Goal: Information Seeking & Learning: Check status

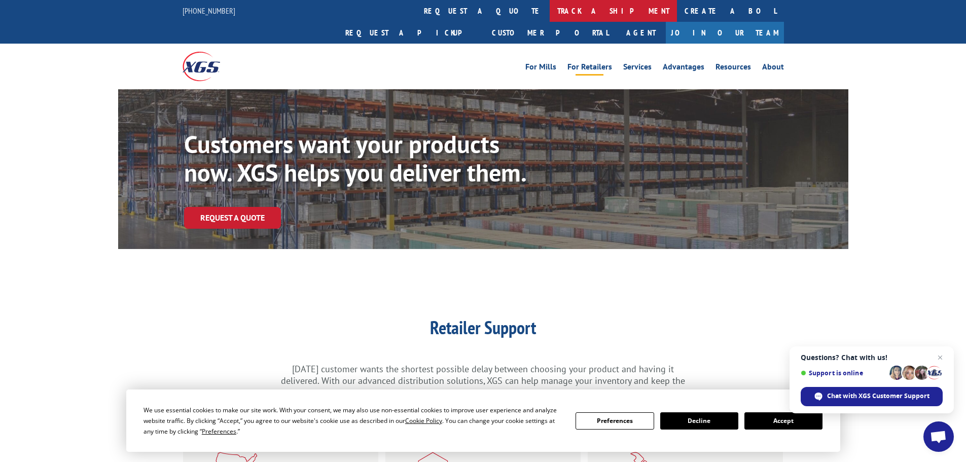
click at [550, 9] on link "track a shipment" at bounding box center [613, 11] width 127 height 22
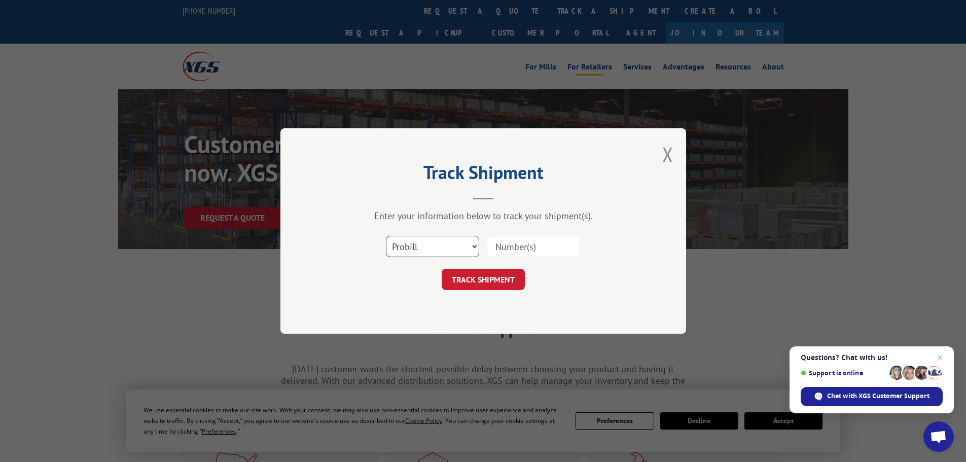
click at [436, 245] on select "Select category... Probill BOL PO" at bounding box center [432, 246] width 93 height 21
select select "po"
click at [386, 236] on select "Select category... Probill BOL PO" at bounding box center [432, 246] width 93 height 21
click at [519, 251] on input at bounding box center [533, 246] width 93 height 21
paste input "04529926"
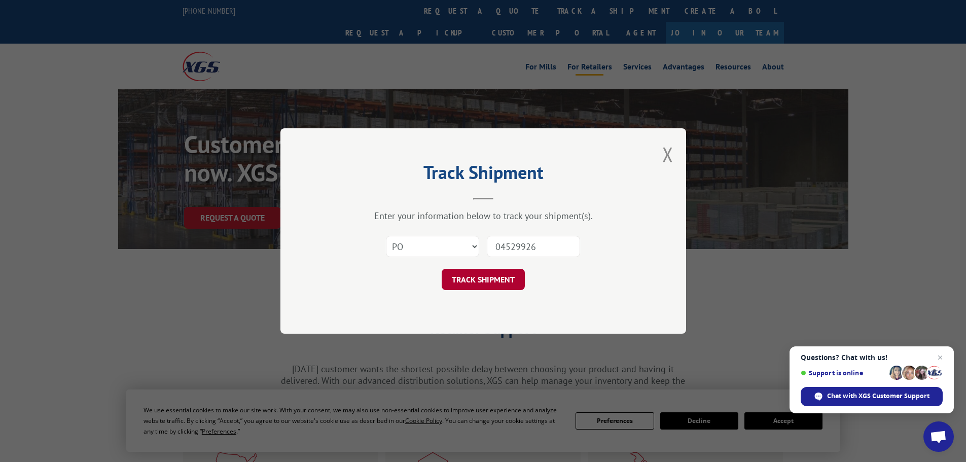
type input "04529926"
click at [474, 273] on button "TRACK SHIPMENT" at bounding box center [483, 279] width 83 height 21
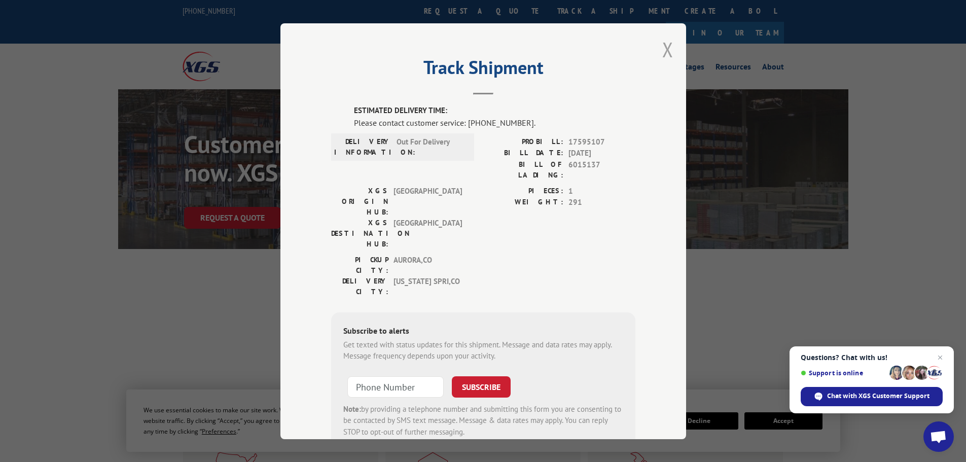
click at [662, 54] on button "Close modal" at bounding box center [667, 49] width 11 height 27
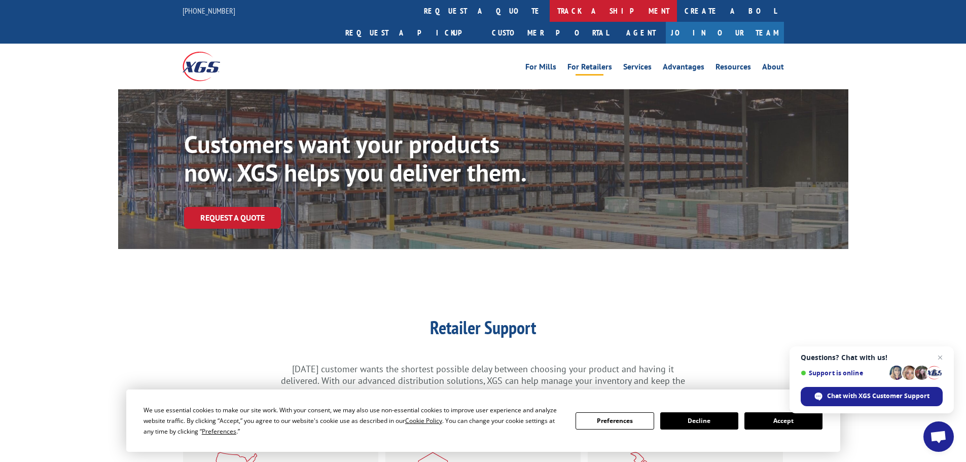
click at [550, 11] on link "track a shipment" at bounding box center [613, 11] width 127 height 22
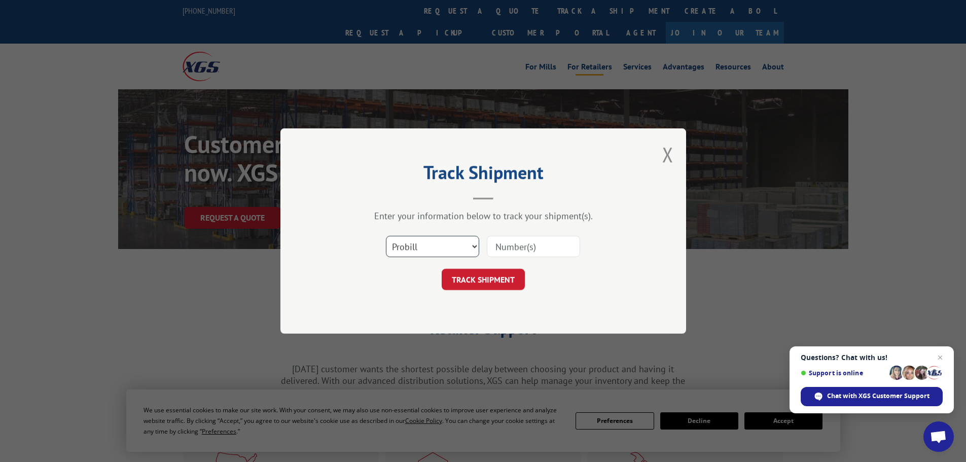
click at [434, 247] on select "Select category... Probill BOL PO" at bounding box center [432, 246] width 93 height 21
select select "po"
click at [386, 236] on select "Select category... Probill BOL PO" at bounding box center [432, 246] width 93 height 21
paste input "04529917"
type input "04529917"
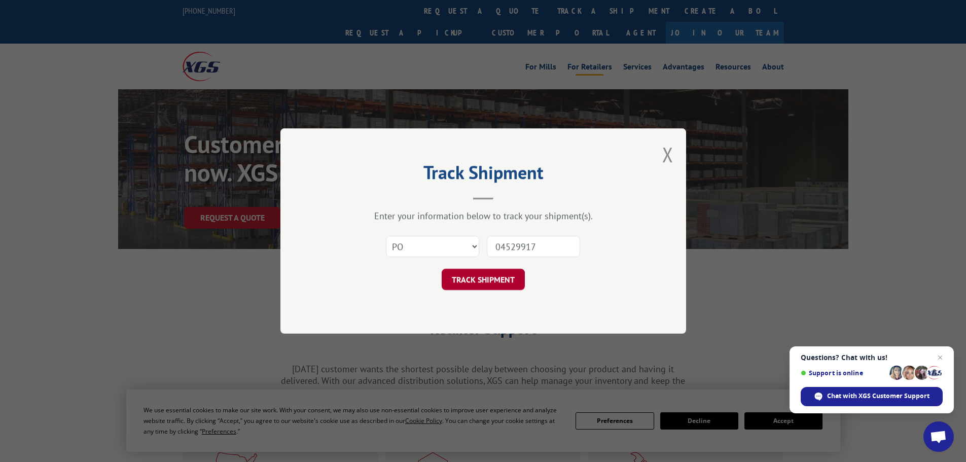
click at [478, 281] on button "TRACK SHIPMENT" at bounding box center [483, 279] width 83 height 21
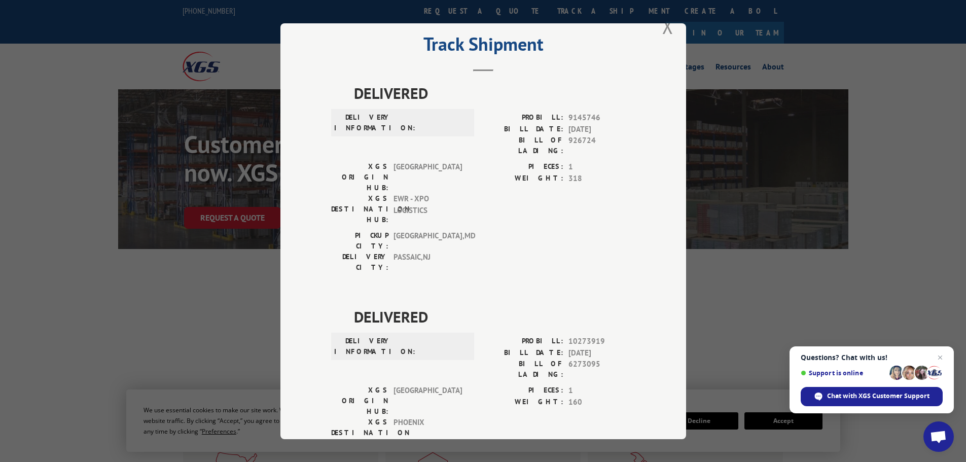
scroll to position [37, 0]
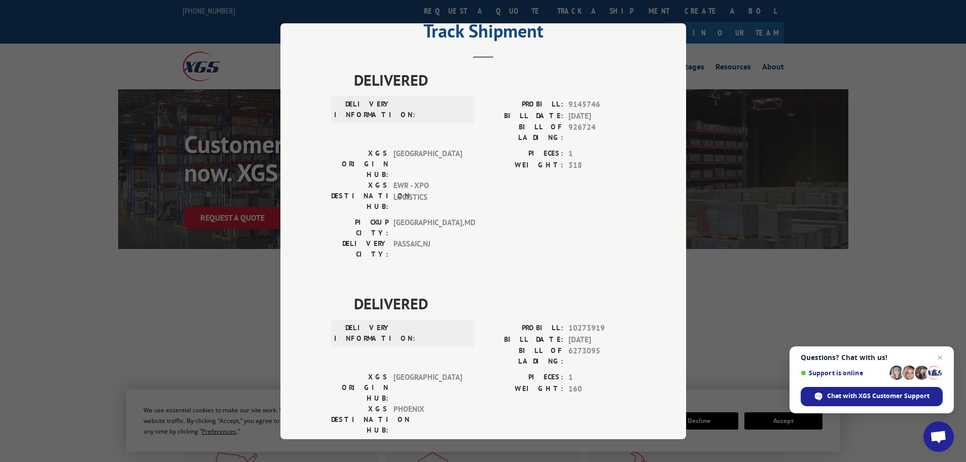
drag, startPoint x: 711, startPoint y: 272, endPoint x: 707, endPoint y: 276, distance: 5.8
click at [711, 273] on div "Track Shipment DELIVERED DELIVERY INFORMATION: PROBILL: 9145746 BILL DATE: [DAT…" at bounding box center [483, 231] width 966 height 462
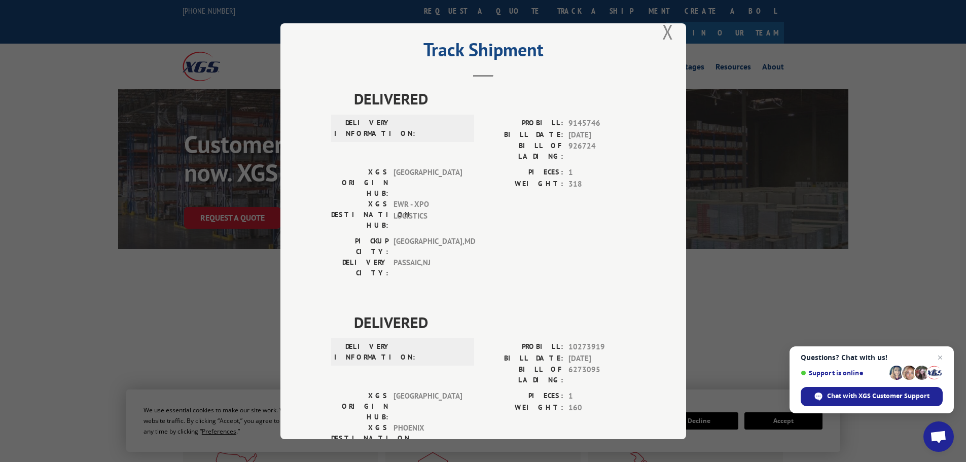
scroll to position [0, 0]
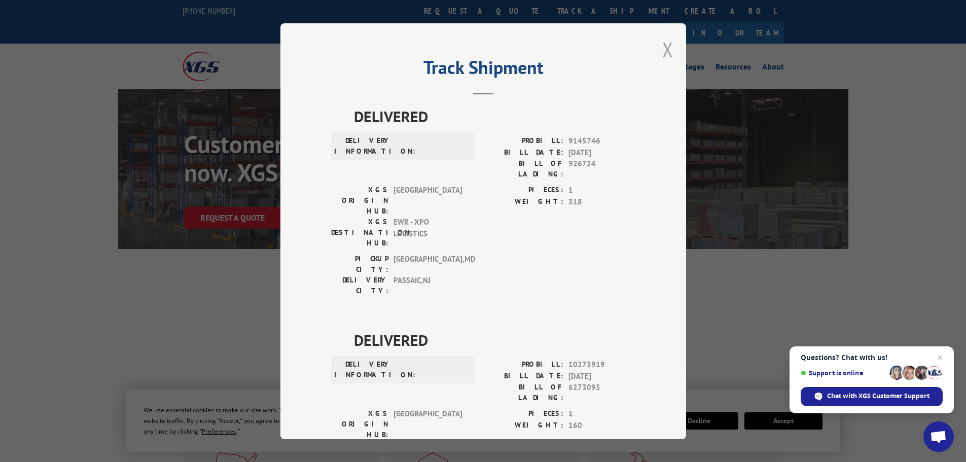
click at [662, 48] on button "Close modal" at bounding box center [667, 49] width 11 height 27
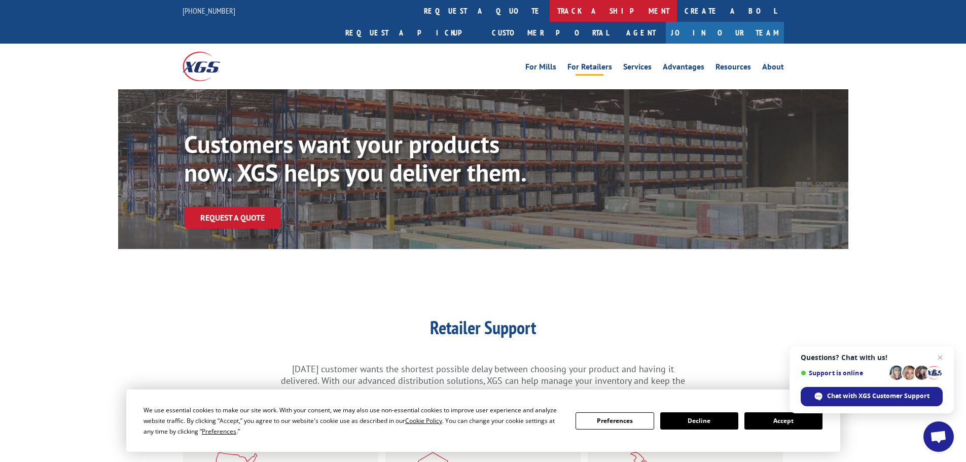
click at [550, 12] on link "track a shipment" at bounding box center [613, 11] width 127 height 22
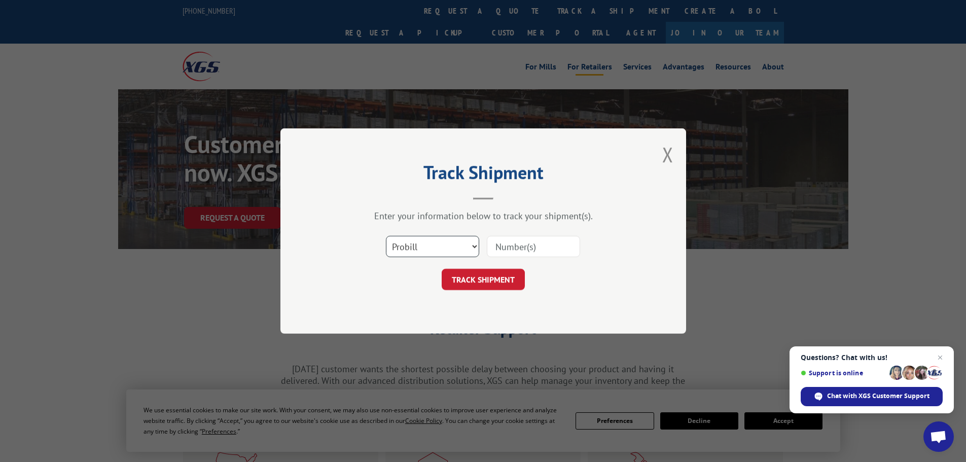
click at [402, 250] on select "Select category... Probill BOL PO" at bounding box center [432, 246] width 93 height 21
select select "po"
click at [386, 236] on select "Select category... Probill BOL PO" at bounding box center [432, 246] width 93 height 21
click at [510, 242] on input at bounding box center [533, 246] width 93 height 21
paste input "04529936"
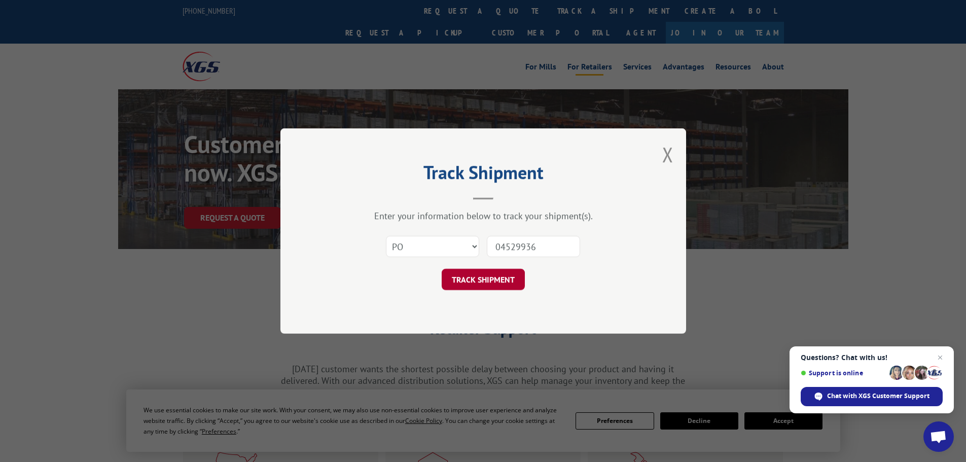
type input "04529936"
click at [483, 278] on button "TRACK SHIPMENT" at bounding box center [483, 279] width 83 height 21
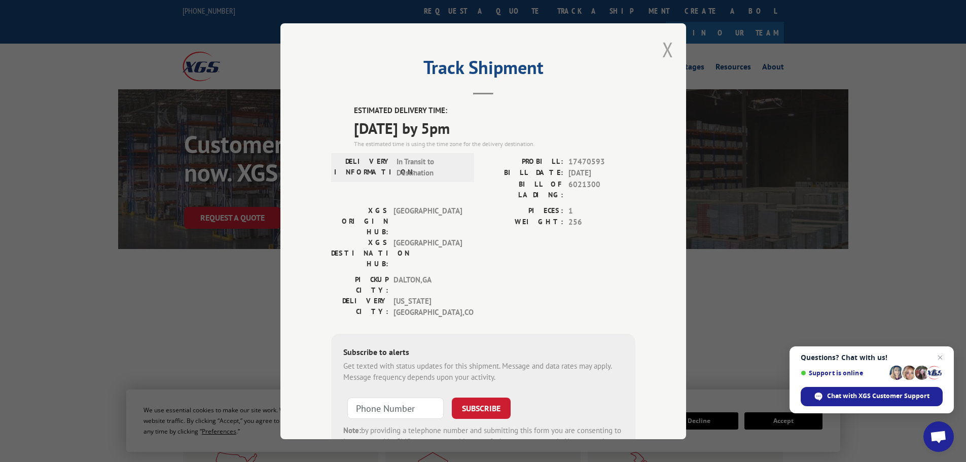
click at [665, 46] on button "Close modal" at bounding box center [667, 49] width 11 height 27
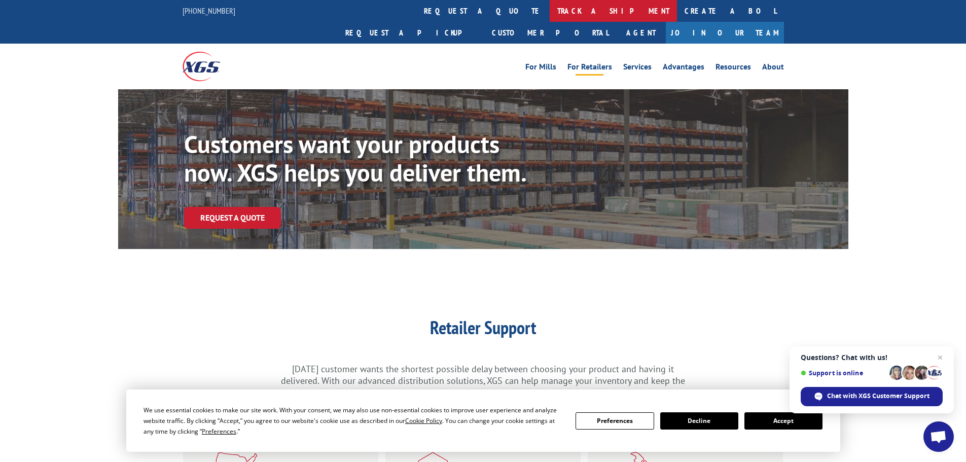
click at [550, 9] on link "track a shipment" at bounding box center [613, 11] width 127 height 22
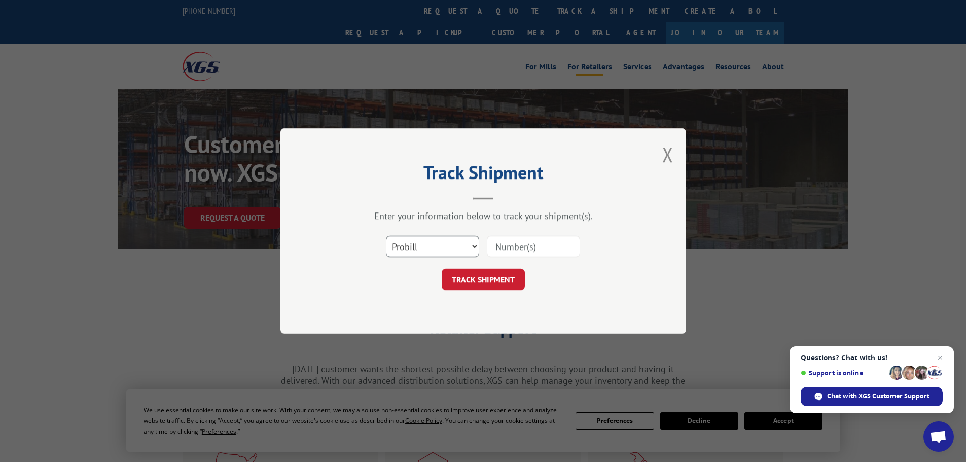
click at [426, 247] on select "Select category... Probill BOL PO" at bounding box center [432, 246] width 93 height 21
select select "po"
click at [386, 236] on select "Select category... Probill BOL PO" at bounding box center [432, 246] width 93 height 21
click at [499, 248] on input at bounding box center [533, 246] width 93 height 21
paste input "04529917"
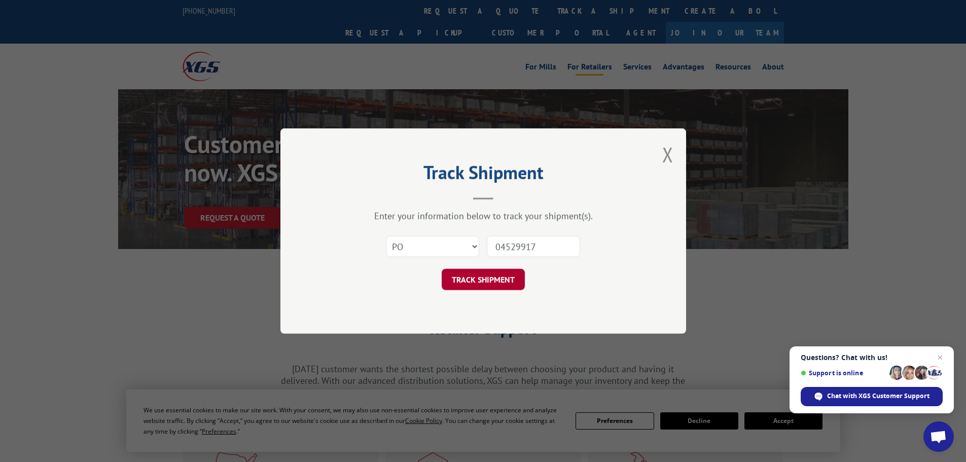
type input "04529917"
click at [474, 273] on button "TRACK SHIPMENT" at bounding box center [483, 279] width 83 height 21
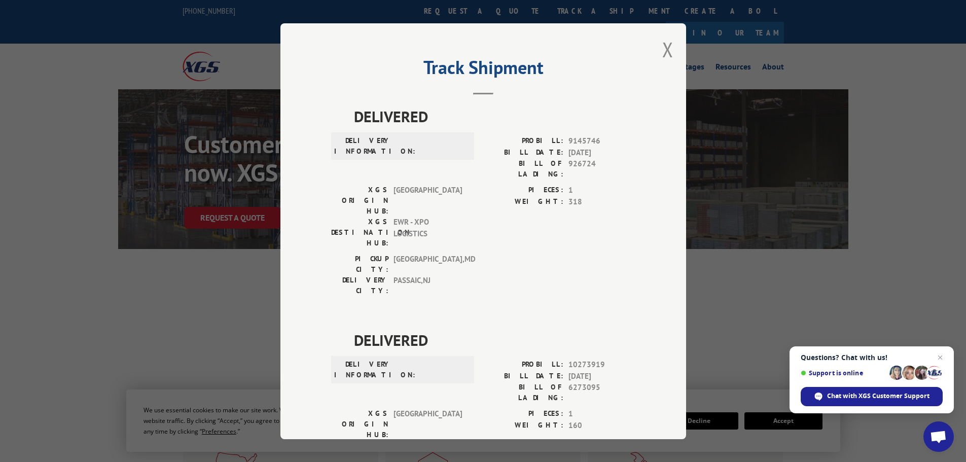
click at [209, 272] on div "Track Shipment DELIVERED DELIVERY INFORMATION: PROBILL: 9145746 BILL DATE: [DAT…" at bounding box center [483, 231] width 966 height 462
click at [662, 49] on button "Close modal" at bounding box center [667, 49] width 11 height 27
